Goal: Navigation & Orientation: Find specific page/section

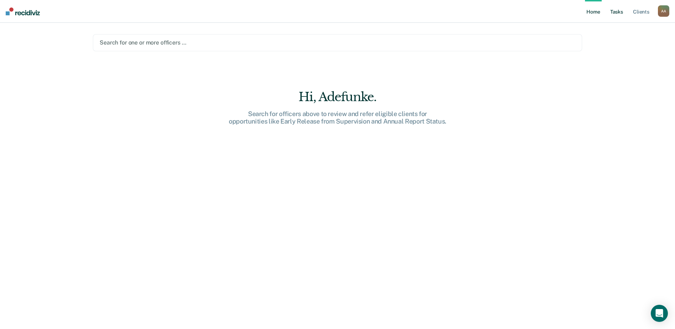
click at [616, 12] on link "Tasks" at bounding box center [617, 11] width 16 height 23
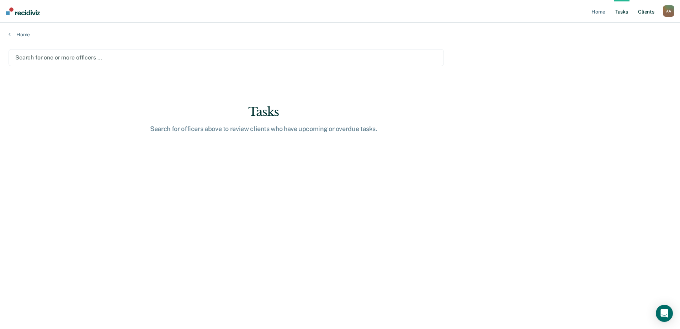
click at [649, 13] on link "Client s" at bounding box center [646, 11] width 19 height 23
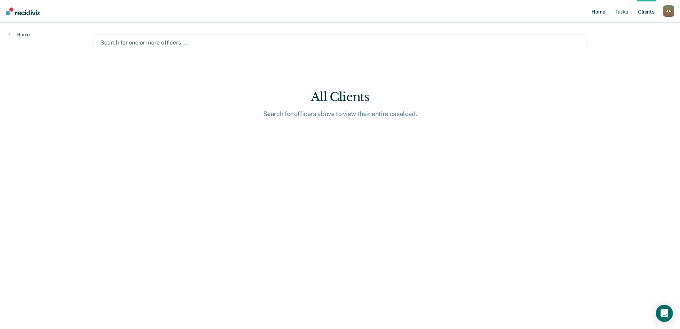
click at [601, 12] on link "Home" at bounding box center [598, 11] width 16 height 23
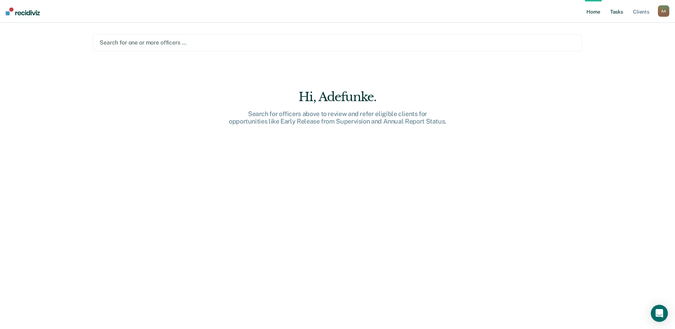
click at [621, 10] on link "Tasks" at bounding box center [617, 11] width 16 height 23
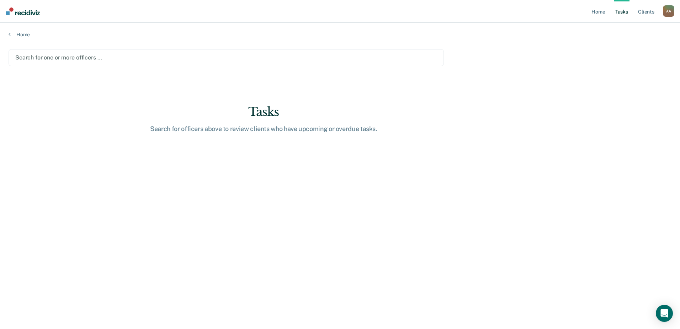
click at [666, 11] on div "A A" at bounding box center [668, 10] width 11 height 11
click at [630, 37] on link "How it works" at bounding box center [640, 38] width 57 height 6
click at [503, 96] on main "Search for one or more officers … Tasks Search for officers above to review cli…" at bounding box center [340, 182] width 680 height 289
click at [668, 13] on div "A A" at bounding box center [668, 10] width 11 height 11
click at [625, 48] on link "Log Out" at bounding box center [640, 47] width 57 height 6
